Goal: Task Accomplishment & Management: Manage account settings

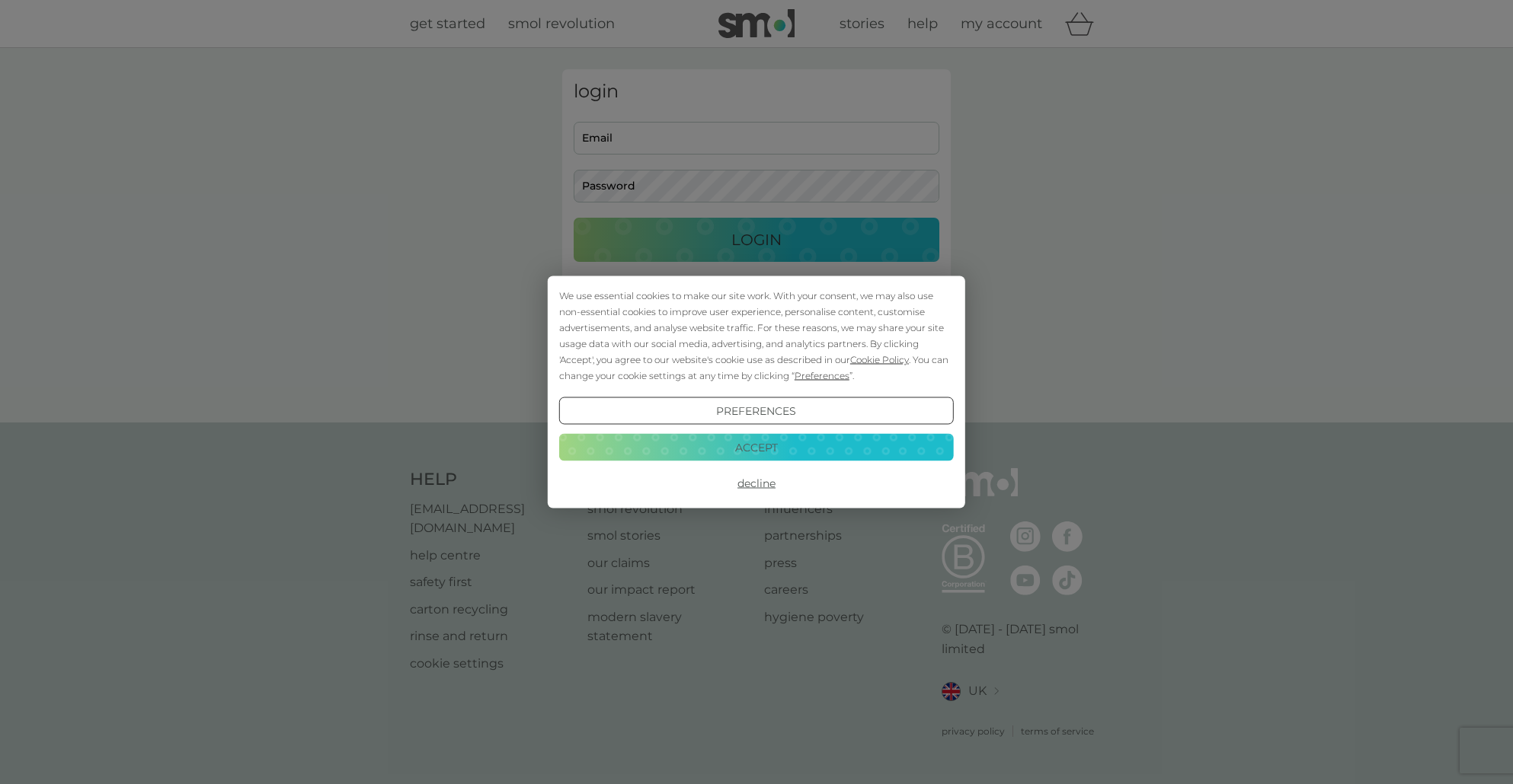
click at [773, 442] on button "Accept" at bounding box center [756, 446] width 394 height 27
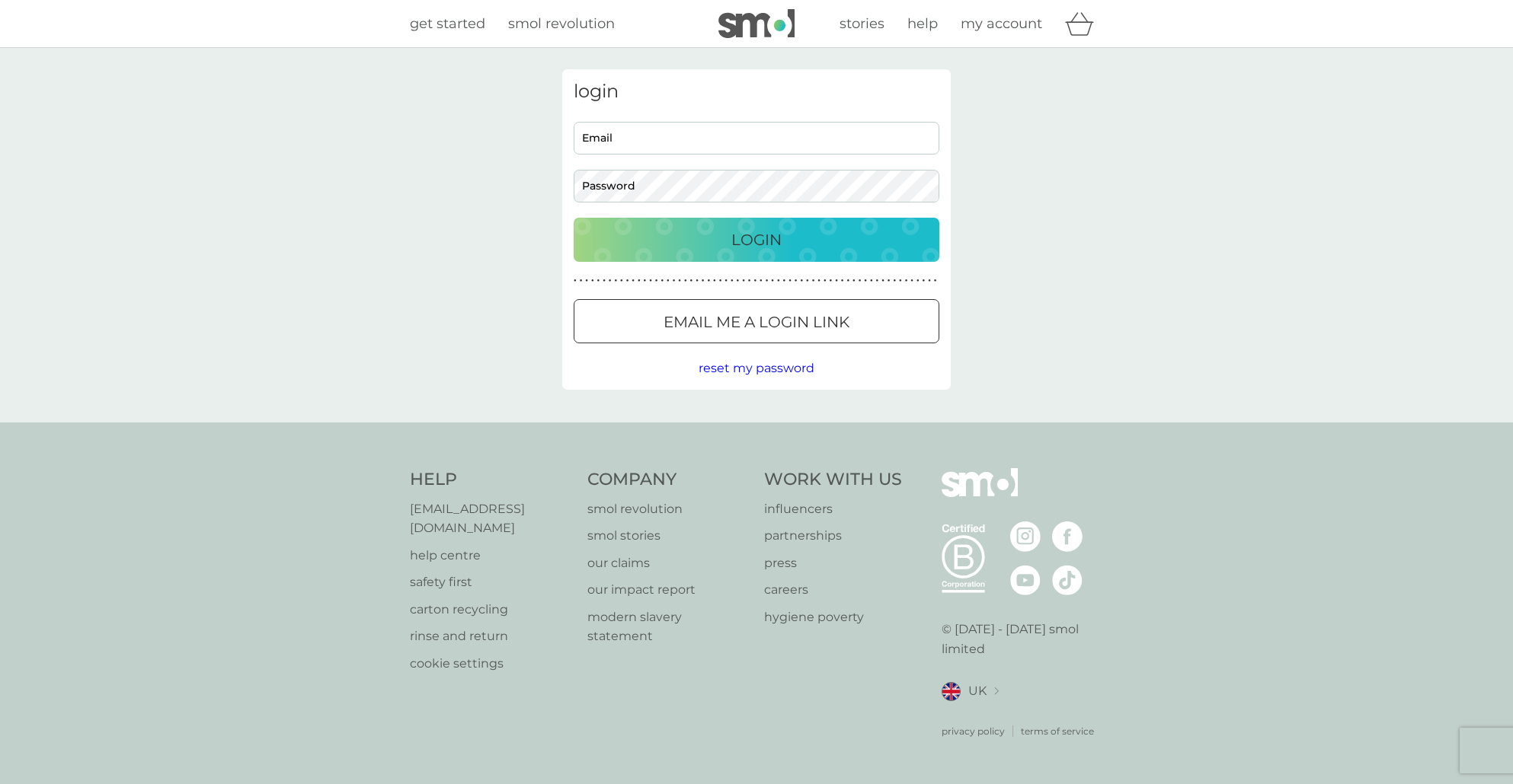
click at [630, 121] on div "login Email Password Login ● ● ● ● ● ● ● ● ● ● ● ● ● ● ● ● ● ● ● ● ● ● ● ● ● ● …" at bounding box center [756, 230] width 389 height 321
click at [640, 136] on input "Email" at bounding box center [756, 137] width 365 height 33
type input "[EMAIL_ADDRESS][DOMAIN_NAME]"
click at [756, 244] on p "Login" at bounding box center [756, 240] width 50 height 24
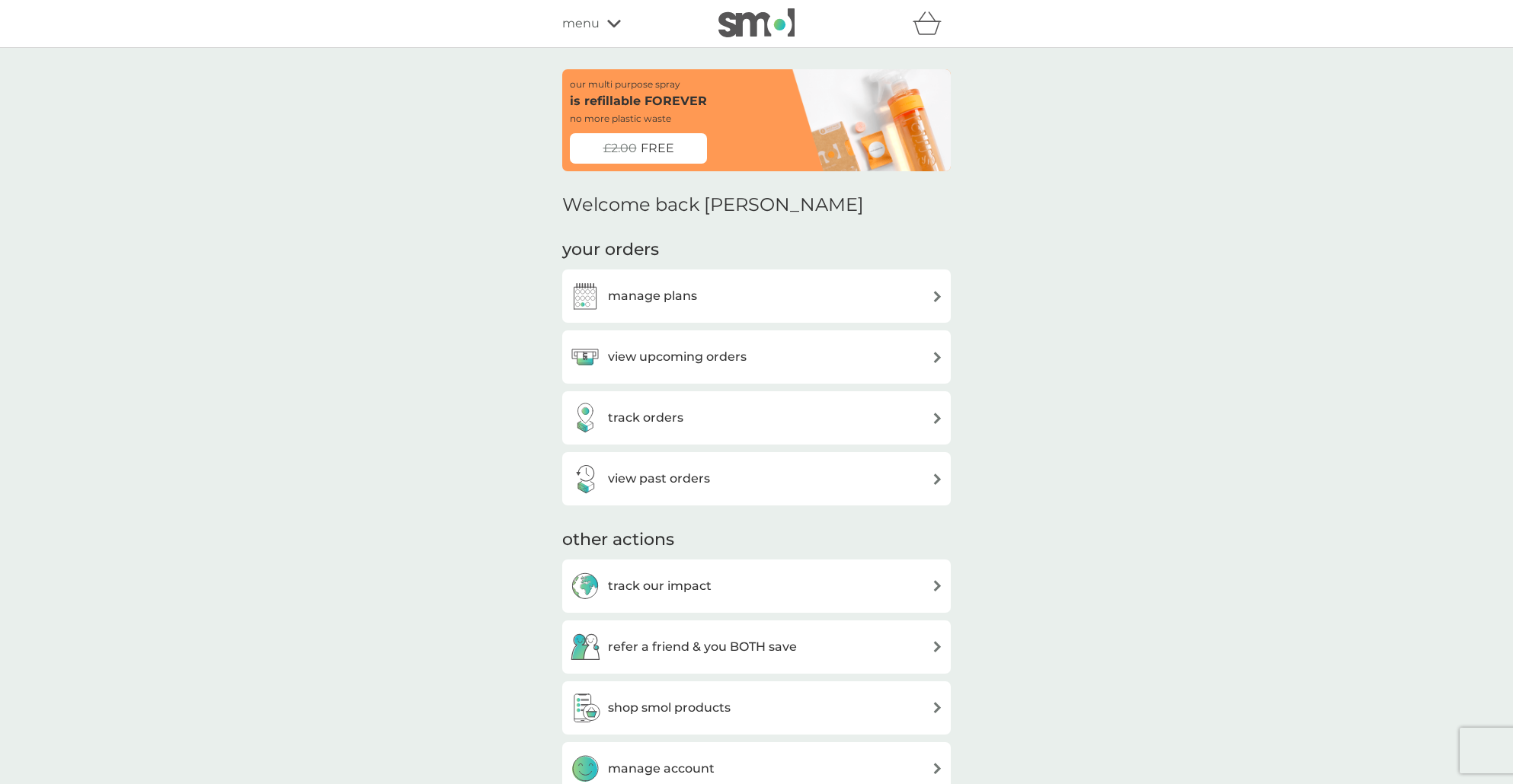
click at [655, 296] on h3 "manage plans" at bounding box center [652, 296] width 89 height 20
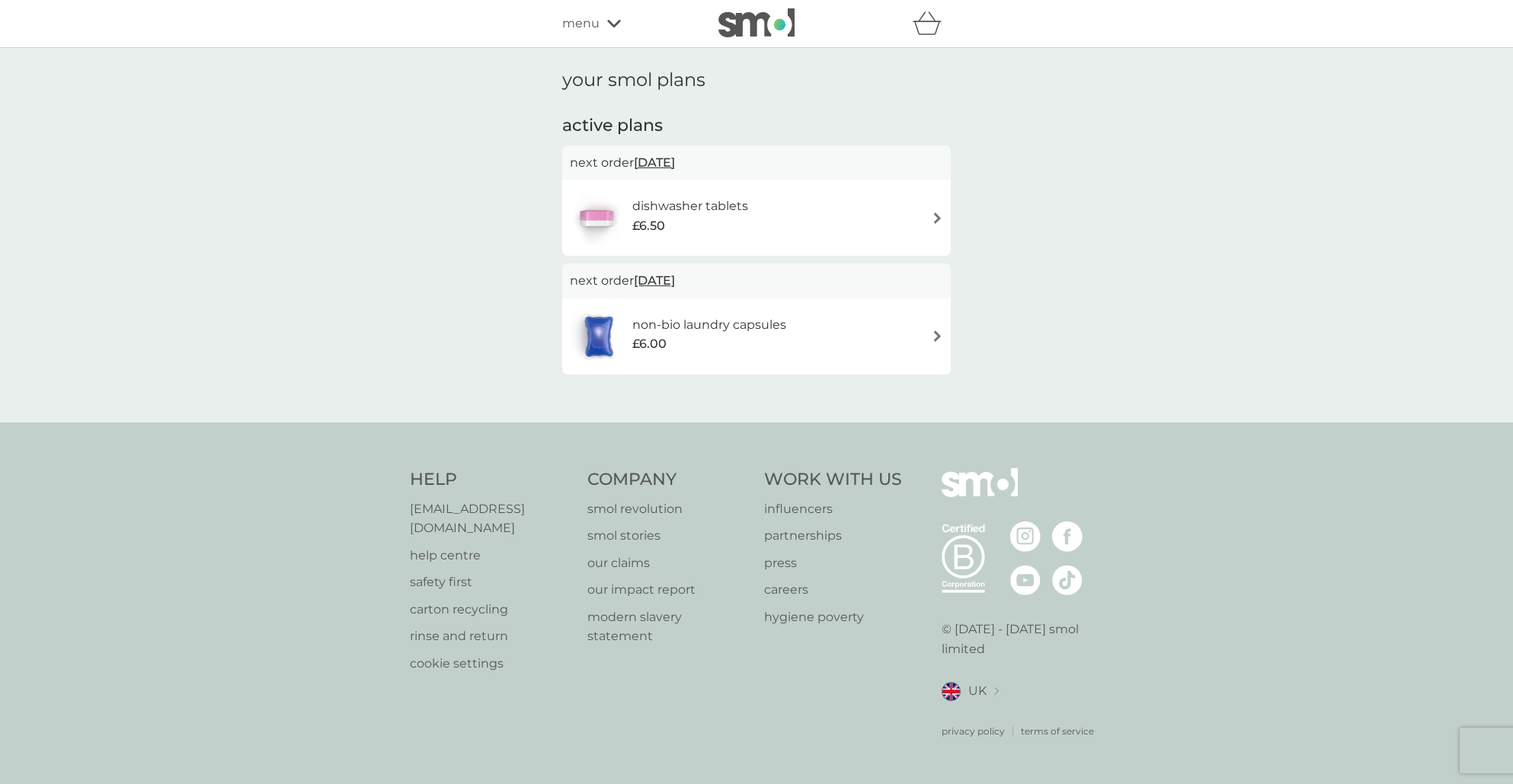
click at [689, 203] on h6 "dishwasher tablets" at bounding box center [689, 206] width 116 height 20
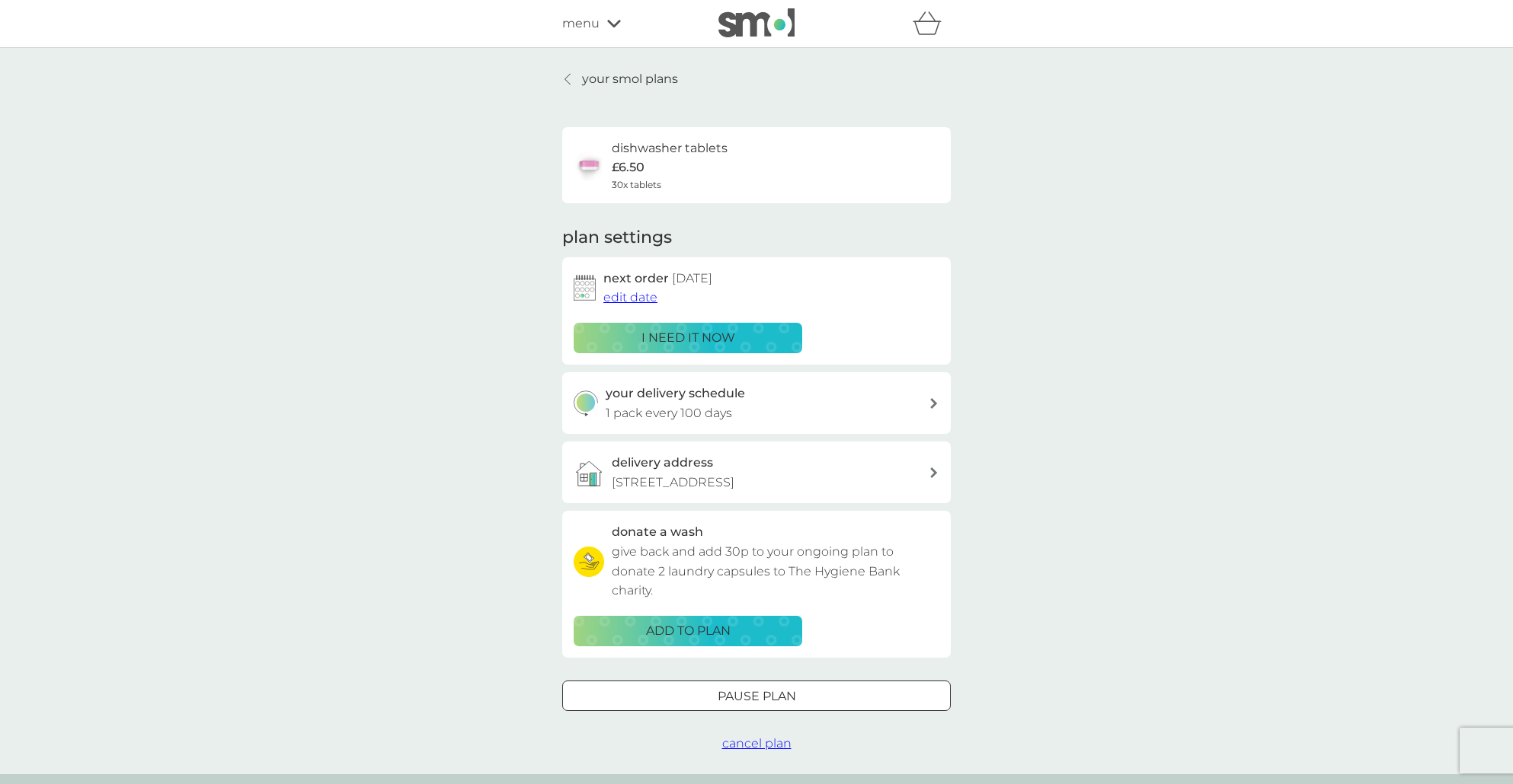
click at [627, 297] on span "edit date" at bounding box center [630, 296] width 54 height 14
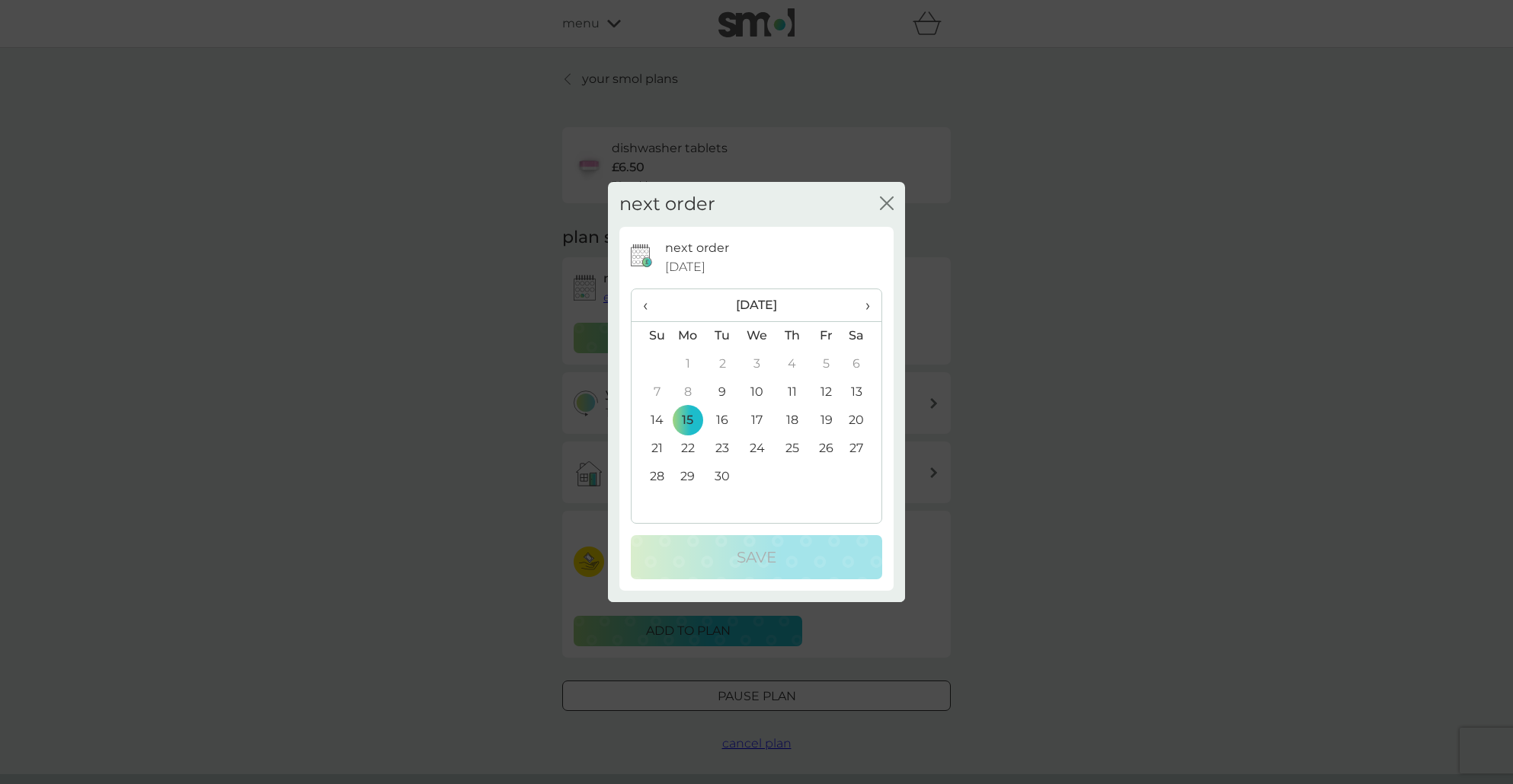
click at [868, 302] on span "›" at bounding box center [862, 305] width 15 height 32
click at [719, 417] on td "14" at bounding box center [722, 421] width 34 height 28
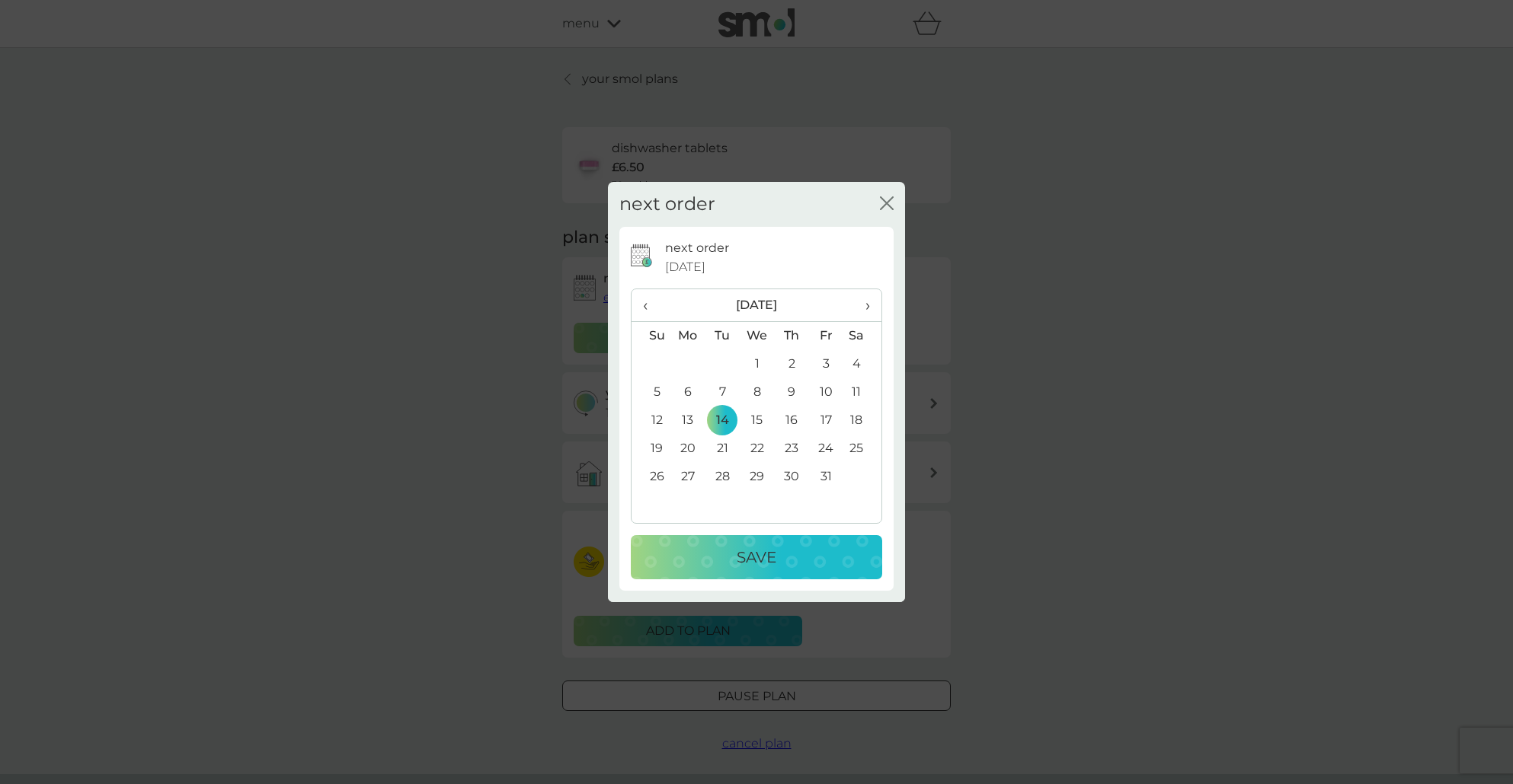
click at [748, 553] on p "Save" at bounding box center [756, 557] width 40 height 24
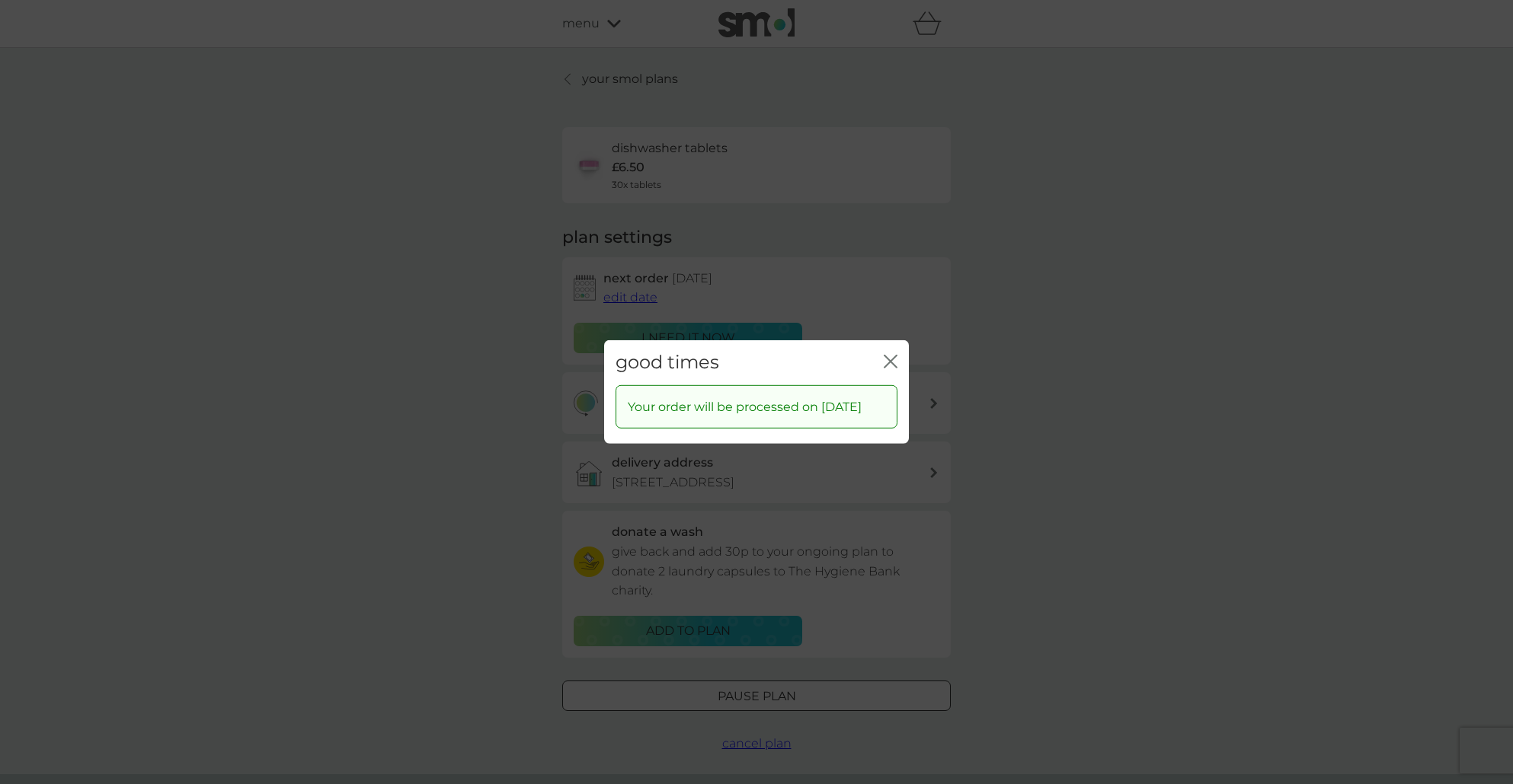
click at [893, 356] on icon "close" at bounding box center [893, 361] width 6 height 12
